Goal: Task Accomplishment & Management: Manage account settings

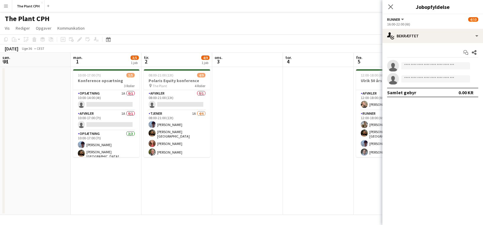
scroll to position [0, 243]
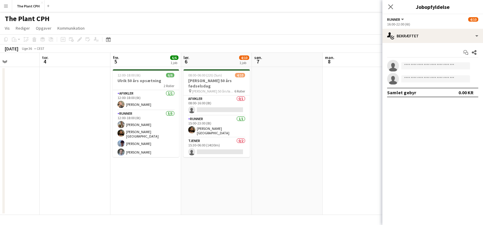
click at [12, 3] on button "Menu" at bounding box center [6, 6] width 12 height 12
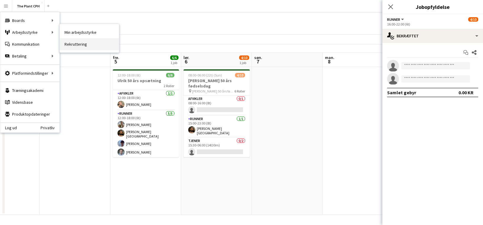
click at [83, 44] on link "Rekruttering" at bounding box center [89, 44] width 59 height 12
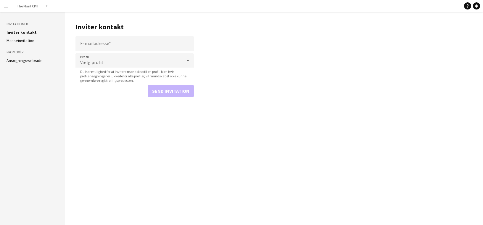
click at [21, 65] on aside "Invitationer Inviter kontakt Masseinvitation Promovér Ansøgningswebside" at bounding box center [32, 118] width 65 height 213
click at [24, 61] on link "Ansøgningswebside" at bounding box center [25, 60] width 36 height 5
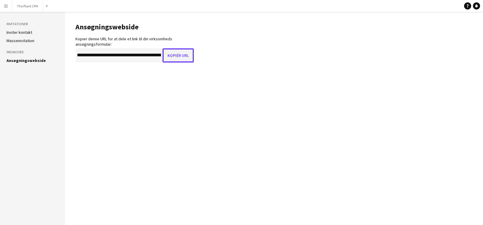
click at [178, 57] on button "Kopiér URL" at bounding box center [177, 55] width 31 height 14
click at [33, 9] on button "The Plant CPH Luk" at bounding box center [27, 6] width 31 height 12
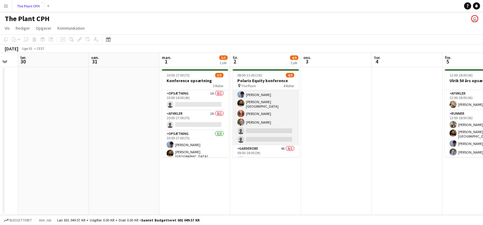
scroll to position [57, 0]
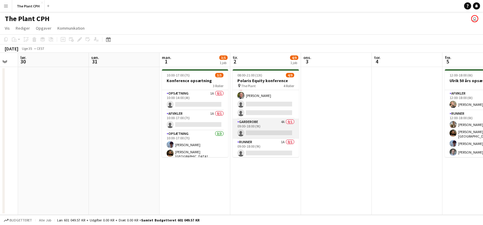
click at [284, 131] on app-card-role "Garderobe 4A 0/1 09:00-18:00 (9t) single-neutral-actions" at bounding box center [266, 128] width 66 height 20
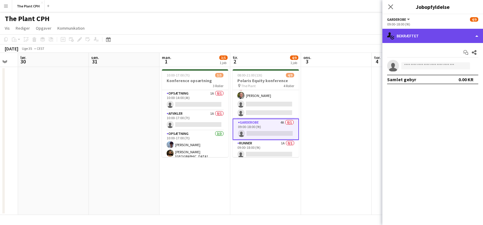
click at [434, 35] on div "single-neutral-actions-check-2 Bekræftet" at bounding box center [432, 36] width 101 height 14
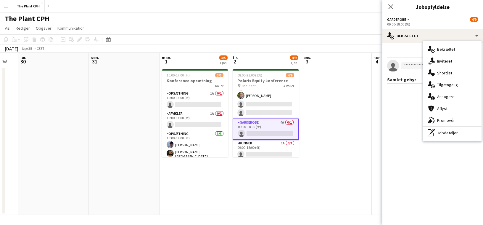
click at [447, 94] on div "single-neutral-actions-information Ansøgere" at bounding box center [452, 97] width 59 height 12
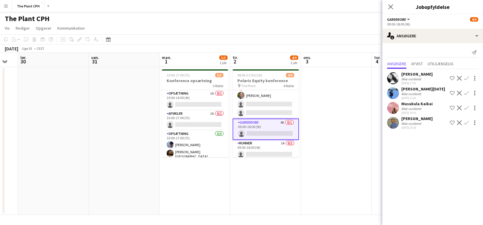
click at [349, 128] on app-date-cell at bounding box center [336, 141] width 71 height 148
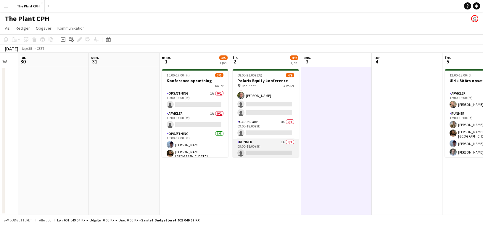
click at [266, 140] on app-card-role "Runner 1A 0/1 09:00-18:00 (9t) single-neutral-actions" at bounding box center [266, 148] width 66 height 20
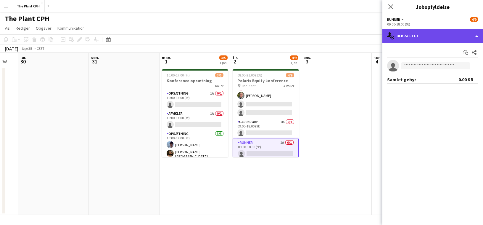
click at [455, 31] on div "single-neutral-actions-check-2 Bekræftet" at bounding box center [432, 36] width 101 height 14
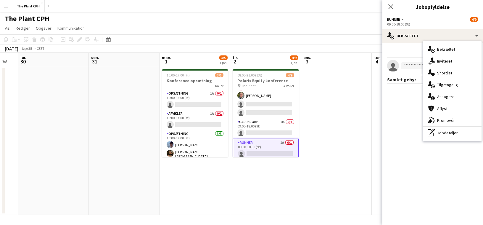
click at [449, 97] on div "single-neutral-actions-information Ansøgere" at bounding box center [452, 97] width 59 height 12
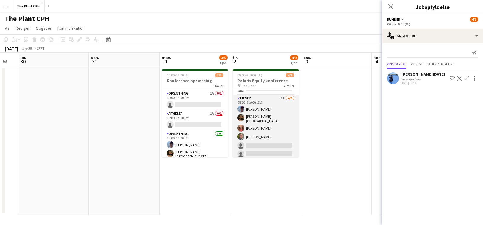
scroll to position [15, 0]
click at [269, 119] on app-card-role "Tjener 1A [DATE] 08:00-21:00 (13t) [PERSON_NAME] [PERSON_NAME]-[PERSON_NAME] [P…" at bounding box center [266, 127] width 66 height 65
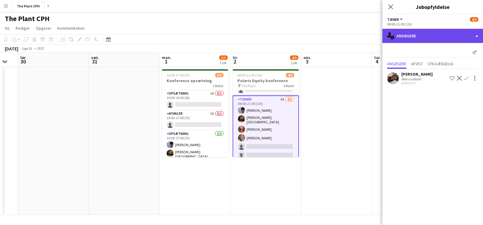
click at [435, 36] on div "single-neutral-actions-information Ansøgere" at bounding box center [432, 36] width 101 height 14
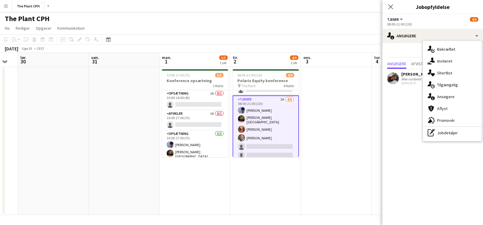
click at [408, 102] on mat-expansion-panel "users2 Ansøgere Send notifikation Ansøgere Afvist Utilgængelig [PERSON_NAME] Ik…" at bounding box center [432, 134] width 101 height 182
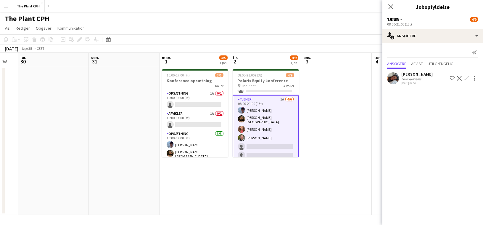
click at [466, 78] on app-icon "Bekræft" at bounding box center [466, 78] width 5 height 5
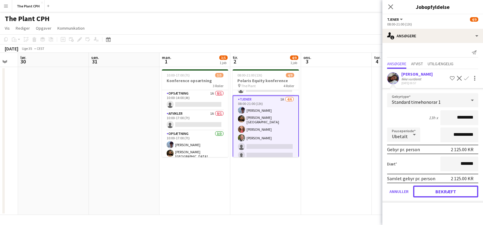
click at [451, 187] on button "Bekræft" at bounding box center [445, 191] width 65 height 12
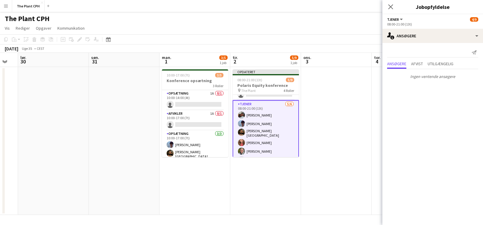
scroll to position [0, 0]
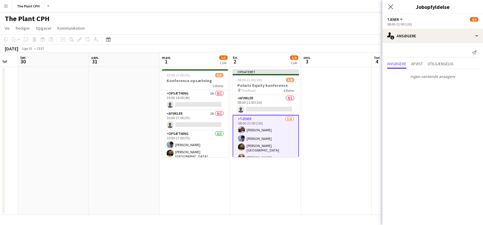
click at [315, 105] on app-date-cell at bounding box center [336, 141] width 71 height 148
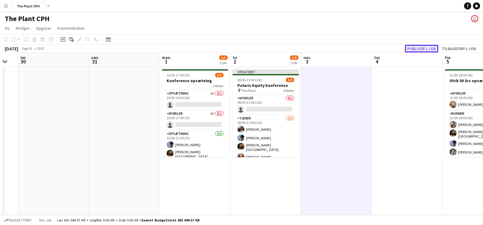
click at [411, 49] on button "Publicer 1 job" at bounding box center [421, 49] width 33 height 8
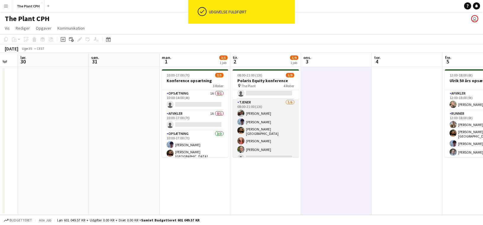
scroll to position [12, 0]
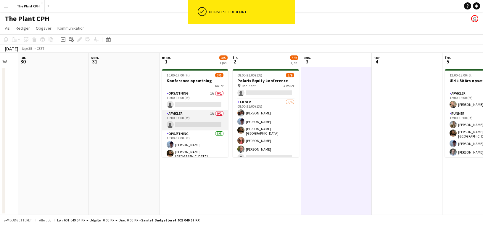
click at [207, 124] on app-card-role "Afvikler 1A 0/1 10:00-17:00 (7t) single-neutral-actions" at bounding box center [195, 120] width 66 height 20
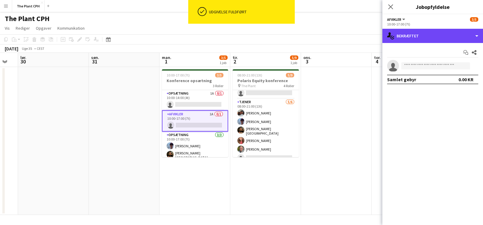
drag, startPoint x: 424, startPoint y: 38, endPoint x: 427, endPoint y: 44, distance: 6.2
click at [426, 37] on div "single-neutral-actions-check-2 Bekræftet" at bounding box center [432, 36] width 101 height 14
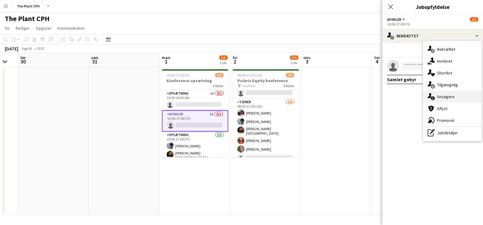
click at [445, 94] on div "single-neutral-actions-information Ansøgere" at bounding box center [452, 97] width 59 height 12
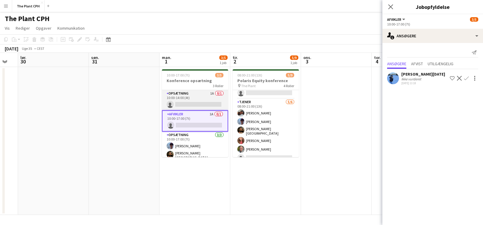
click at [196, 106] on app-card-role "Opsætning 1A 0/1 10:00-14:00 (4t) single-neutral-actions" at bounding box center [195, 100] width 66 height 20
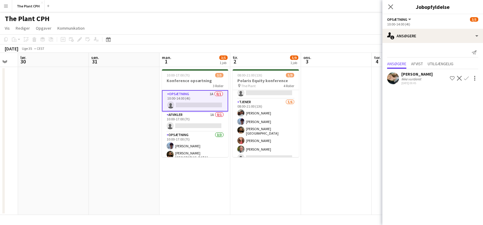
click at [407, 80] on div "Ikke vurderet" at bounding box center [411, 79] width 21 height 4
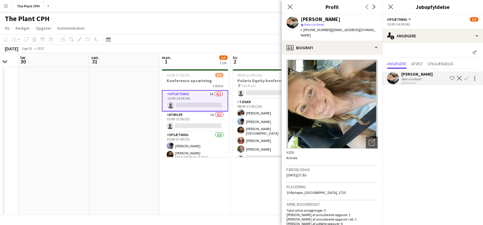
click at [407, 80] on div "Ikke vurderet" at bounding box center [411, 79] width 21 height 4
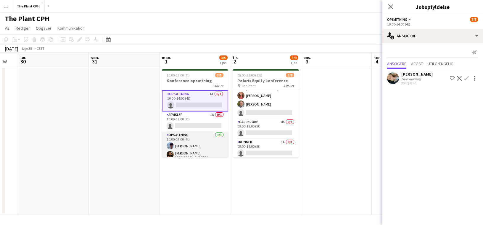
scroll to position [12, 0]
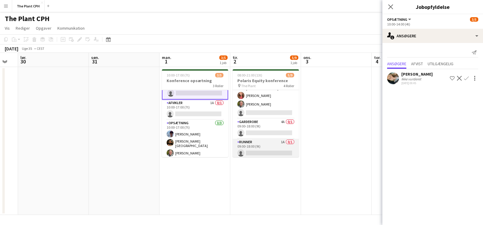
click at [257, 146] on app-card-role "Runner 1A 0/1 09:00-18:00 (9t) single-neutral-actions" at bounding box center [266, 148] width 66 height 20
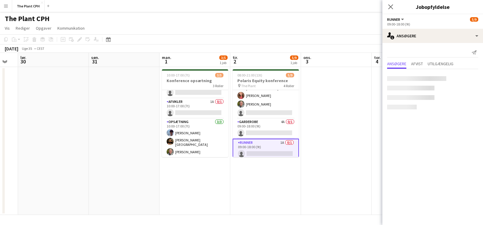
scroll to position [11, 0]
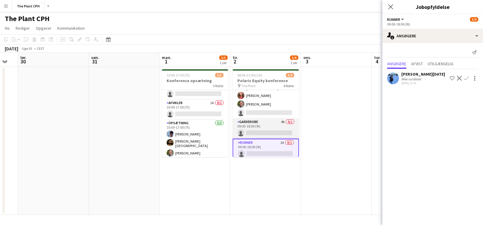
click at [258, 133] on app-card-role "Garderobe 4A 0/1 09:00-18:00 (9t) single-neutral-actions" at bounding box center [266, 128] width 66 height 20
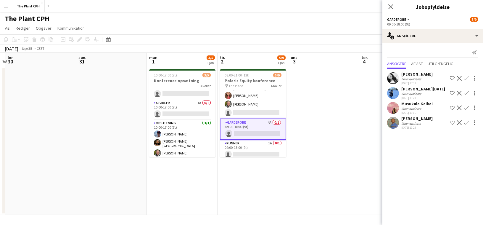
click at [316, 125] on app-date-cell at bounding box center [323, 141] width 71 height 148
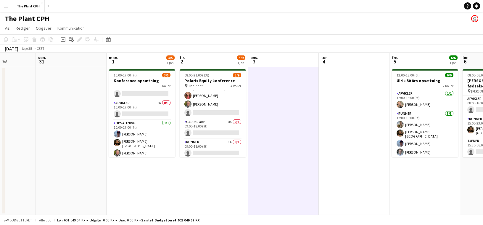
scroll to position [0, 238]
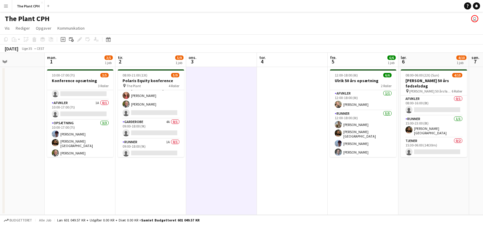
click at [149, 157] on app-date-cell "08:00-21:00 (13t) 5/9 Polaris Equity konference pin The Plant 4 Roller Afvikler…" at bounding box center [150, 141] width 71 height 148
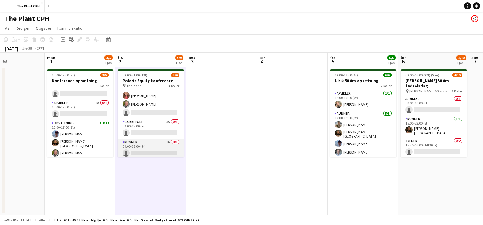
click at [151, 151] on app-card-role "Runner 1A 0/1 09:00-18:00 (9t) single-neutral-actions" at bounding box center [151, 148] width 66 height 20
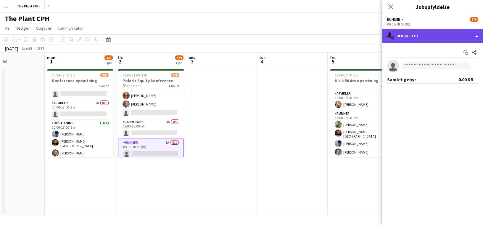
click at [439, 33] on div "single-neutral-actions-check-2 Bekræftet" at bounding box center [432, 36] width 101 height 14
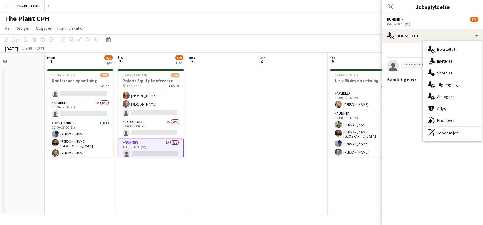
click at [442, 93] on div "single-neutral-actions-information Ansøgere" at bounding box center [452, 97] width 59 height 12
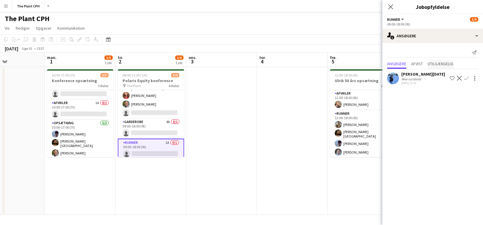
click at [435, 62] on span "Utilgængelig" at bounding box center [441, 64] width 26 height 4
click at [419, 64] on span "Afvist" at bounding box center [417, 64] width 12 height 4
click at [400, 65] on span "Ansøgere" at bounding box center [396, 64] width 19 height 4
click at [145, 119] on app-card-role "Garderobe 4A 0/1 09:00-18:00 (9t) single-neutral-actions" at bounding box center [151, 128] width 66 height 20
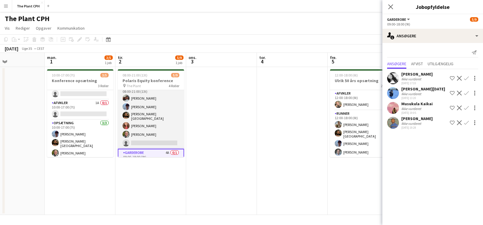
scroll to position [27, 0]
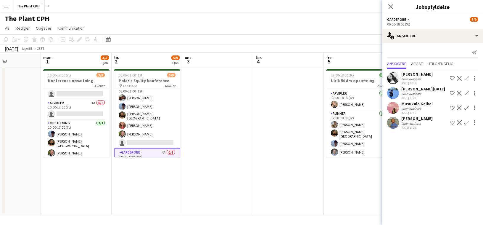
click at [231, 117] on app-date-cell at bounding box center [217, 141] width 71 height 148
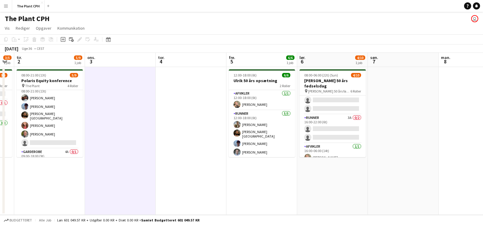
scroll to position [61, 0]
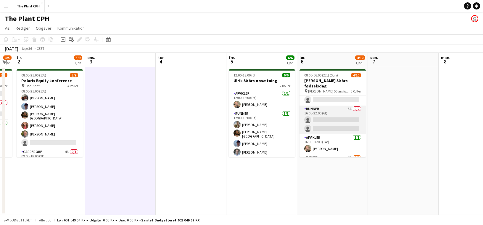
click at [335, 121] on app-card-role "Runner 3A 0/2 16:00-22:00 (6t) single-neutral-actions single-neutral-actions" at bounding box center [332, 119] width 66 height 29
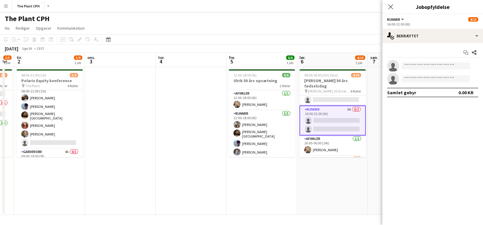
click at [414, 43] on div "Start chat Del single-neutral-actions single-neutral-actions Samlet gebyr 0.00 …" at bounding box center [432, 72] width 101 height 59
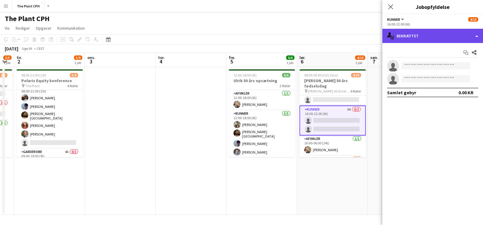
click at [416, 39] on div "single-neutral-actions-check-2 Bekræftet" at bounding box center [432, 36] width 101 height 14
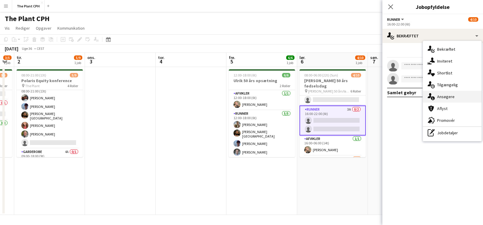
click at [450, 93] on div "single-neutral-actions-information Ansøgere" at bounding box center [452, 97] width 59 height 12
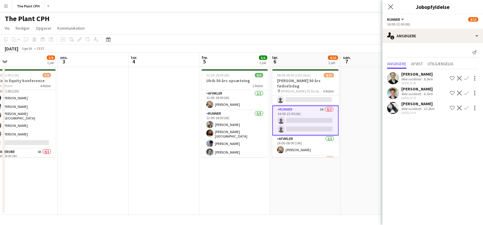
scroll to position [0, 225]
click at [351, 115] on app-date-cell at bounding box center [376, 141] width 71 height 148
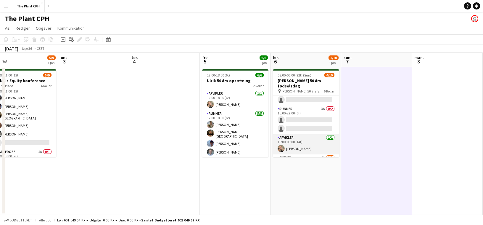
scroll to position [88, 0]
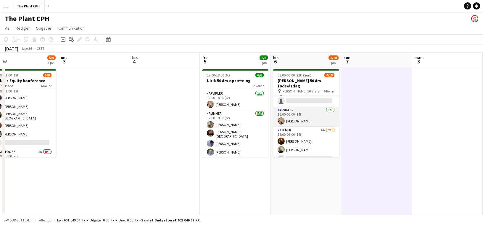
click at [312, 131] on app-card-role "Tjener 6A [DATE] 16:00-06:00 (14t) [PERSON_NAME] [PERSON_NAME] single-neutral-a…" at bounding box center [306, 145] width 66 height 37
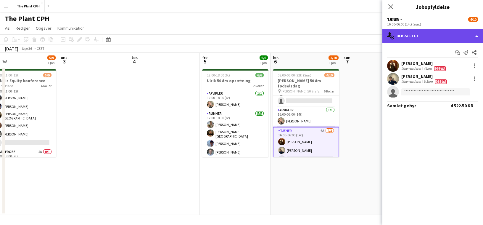
click at [446, 36] on div "single-neutral-actions-check-2 Bekræftet" at bounding box center [432, 36] width 101 height 14
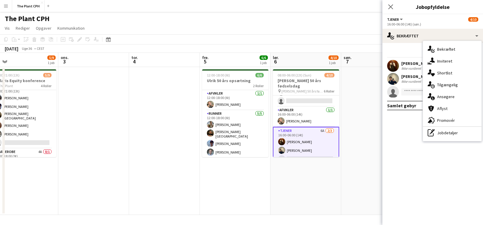
click at [454, 93] on div "single-neutral-actions-information Ansøgere" at bounding box center [452, 97] width 59 height 12
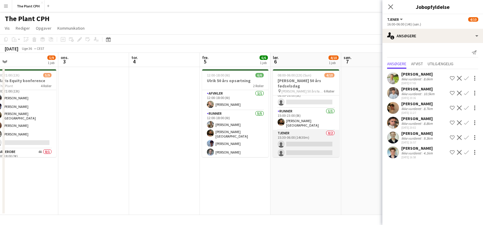
scroll to position [0, 0]
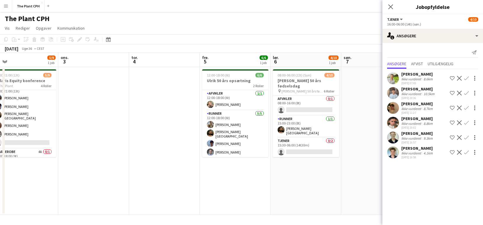
click at [311, 22] on div "The Plant CPH user" at bounding box center [241, 17] width 483 height 11
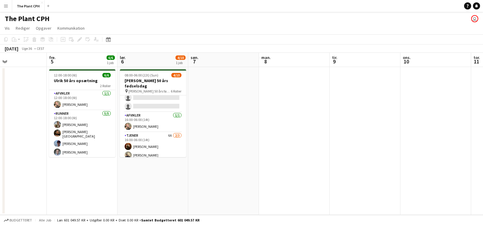
scroll to position [83, 0]
click at [158, 115] on app-card-role "Afvikler [DATE] 16:00-06:00 (14t) [PERSON_NAME]" at bounding box center [153, 121] width 66 height 20
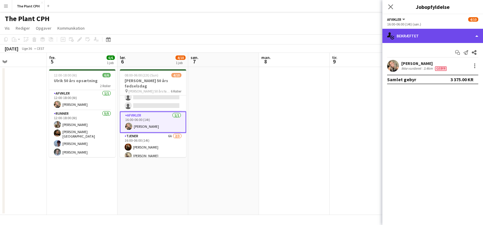
click at [440, 39] on div "single-neutral-actions-check-2 Bekræftet" at bounding box center [432, 36] width 101 height 14
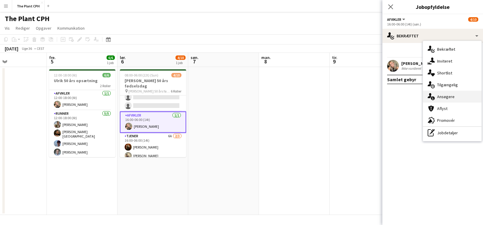
click at [455, 97] on div "single-neutral-actions-information Ansøgere" at bounding box center [452, 97] width 59 height 12
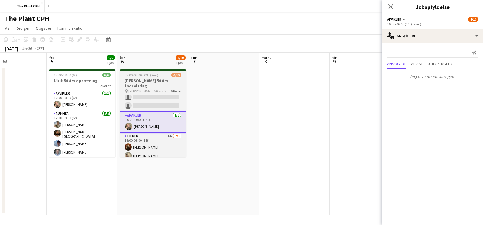
click at [144, 79] on h3 "[PERSON_NAME] 50 års fødselsdag" at bounding box center [153, 83] width 66 height 11
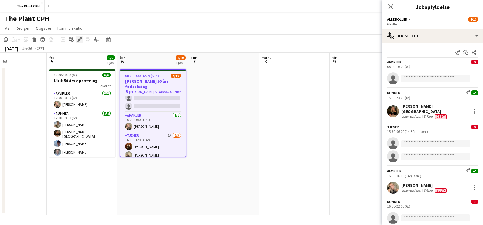
click at [76, 38] on div "Rediger" at bounding box center [79, 39] width 7 height 7
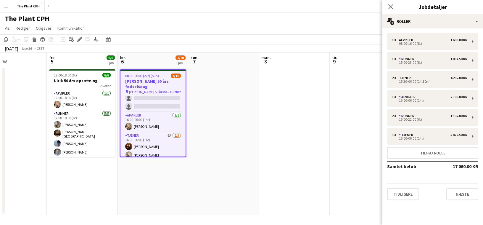
scroll to position [0, 238]
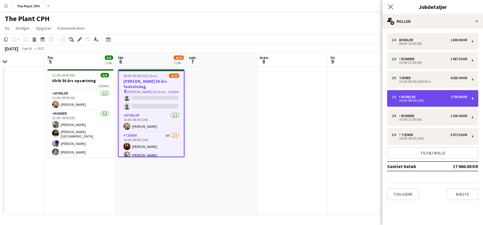
click at [421, 93] on div "1 x Afvikler 2 700.00 KR 16:00-06:00 (14t)" at bounding box center [432, 98] width 91 height 17
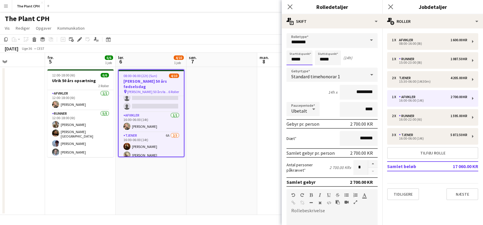
click at [298, 59] on input "*****" at bounding box center [299, 57] width 26 height 15
click at [294, 70] on div at bounding box center [294, 68] width 12 height 6
type input "*****"
click at [294, 70] on div at bounding box center [294, 68] width 12 height 6
click at [249, 40] on app-toolbar "Kopier Indsæt Indsæt Kommando V Indsæt med mandskab Kommando Skift V Indsæt lin…" at bounding box center [241, 39] width 483 height 10
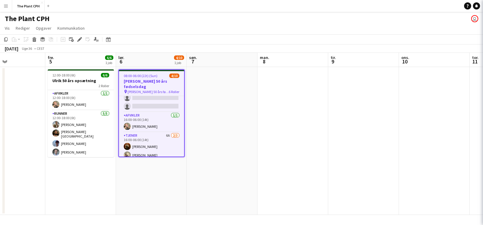
scroll to position [93, 0]
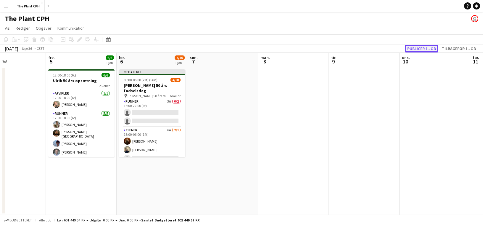
click at [420, 48] on button "Publicer 1 job" at bounding box center [421, 49] width 33 height 8
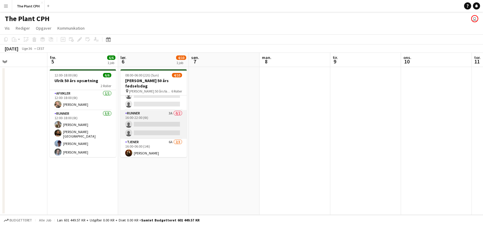
scroll to position [0, 0]
